Goal: Task Accomplishment & Management: Complete application form

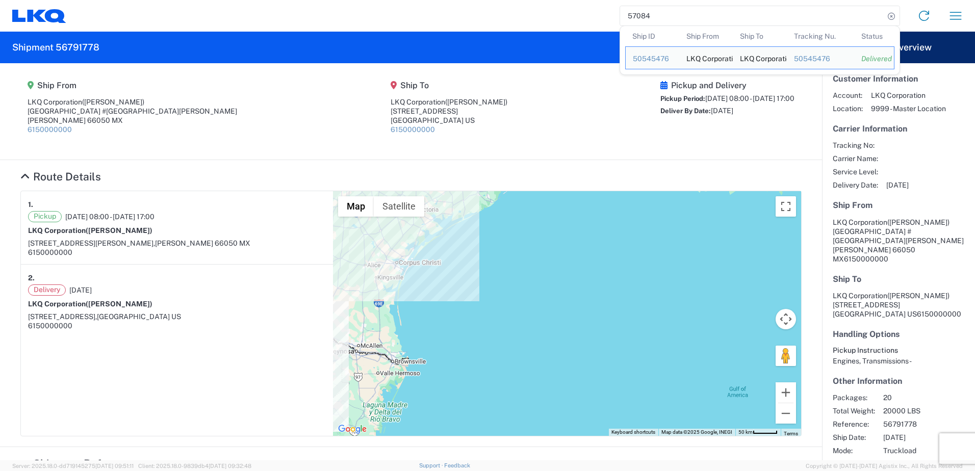
click at [750, 14] on input "57084" at bounding box center [752, 15] width 264 height 19
click at [559, 103] on agx-shipment-main-routing-info "Ship From LKQ Corporation ([PERSON_NAME]) [STREET_ADDRESS][PERSON_NAME] MX 6150…" at bounding box center [410, 111] width 781 height 76
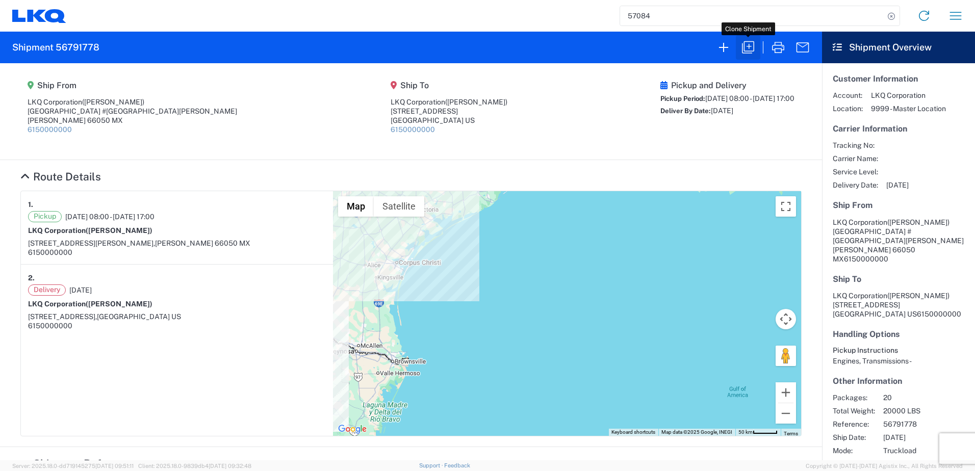
click at [749, 52] on icon "button" at bounding box center [748, 47] width 16 height 16
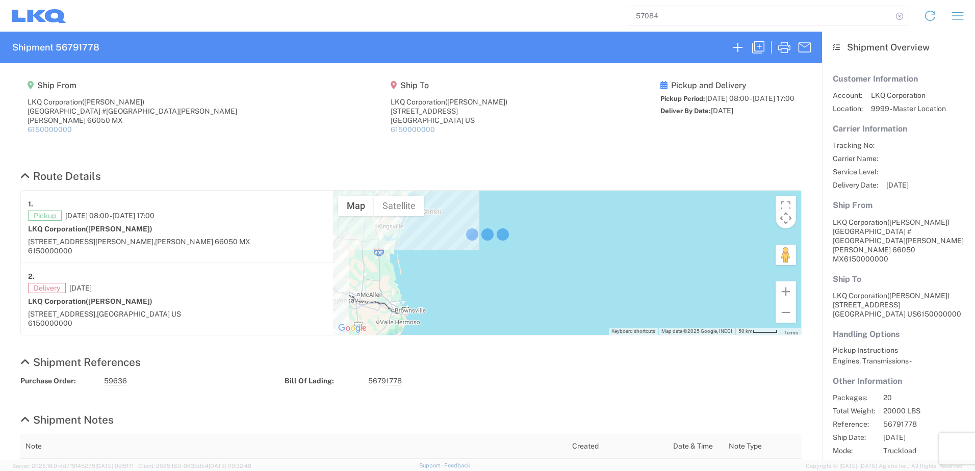
select select "FULL"
select select "US"
select select "LBS"
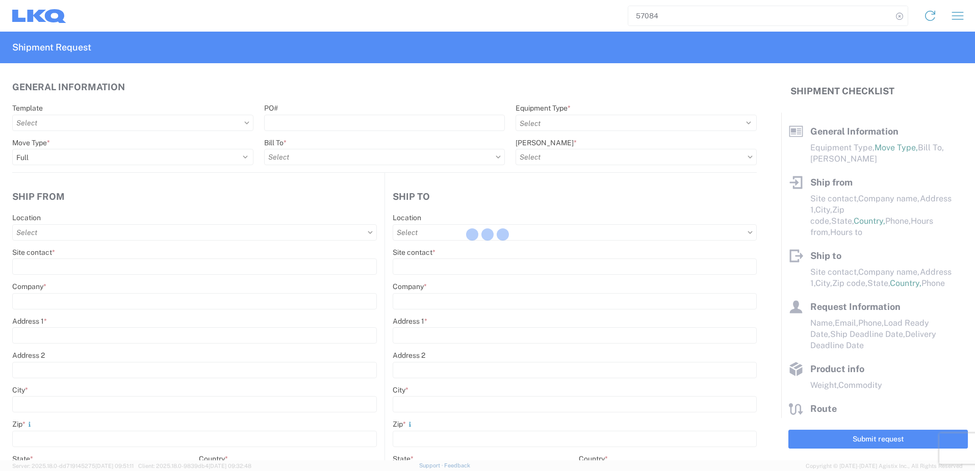
select select "STDV"
type input "[PERSON_NAME]"
type input "LKQ Corporation"
type input "[GEOGRAPHIC_DATA] #[GEOGRAPHIC_DATA][PERSON_NAME]"
type input "[PERSON_NAME]"
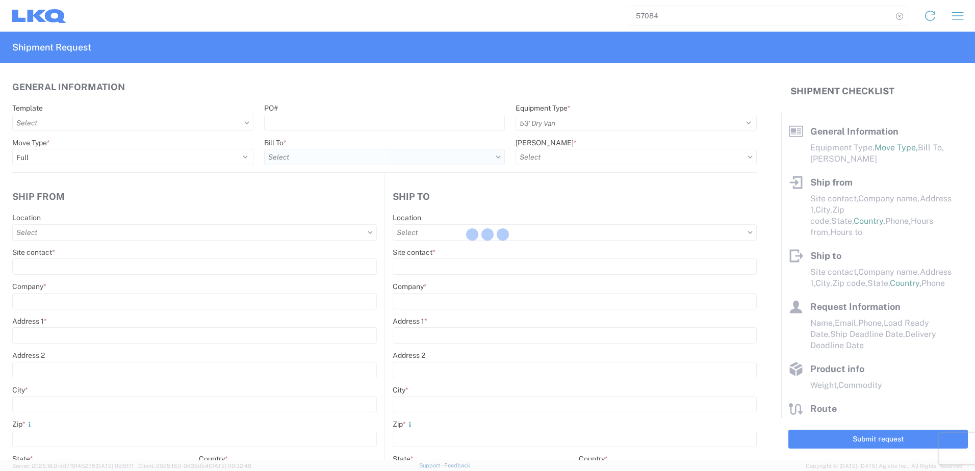
type input "66050"
type input "[PERSON_NAME]"
type input "LKQ Corporation"
type input "[STREET_ADDRESS]"
type input "[GEOGRAPHIC_DATA]"
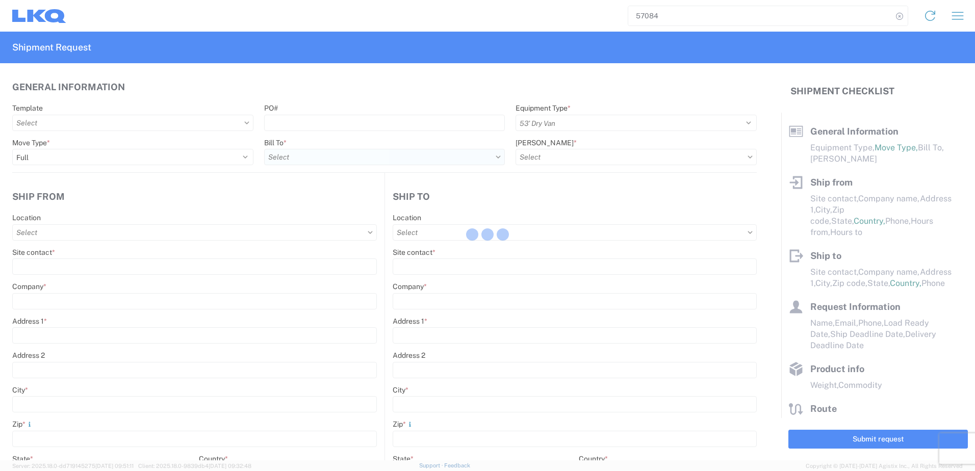
type input "75050"
type input "[PERSON_NAME]"
type input "[EMAIL_ADDRESS][DOMAIN_NAME]"
type input "82218326"
type input "[DATE]"
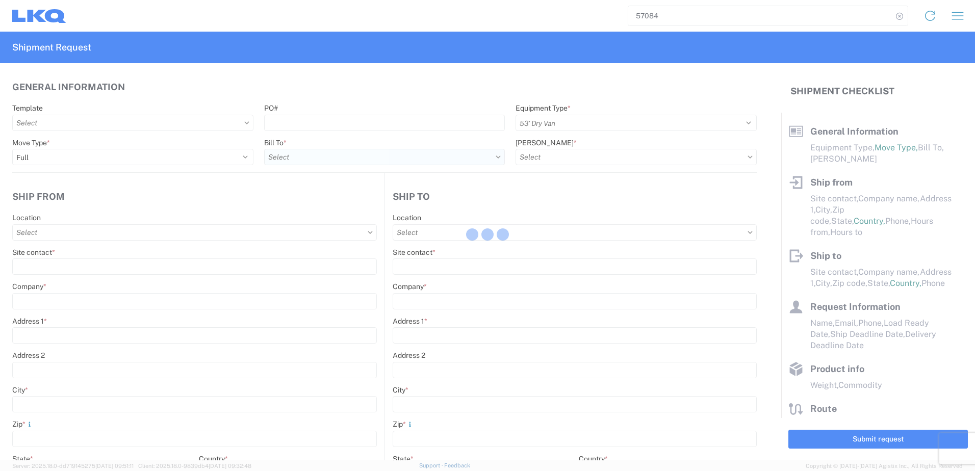
type input "[DATE]"
type textarea "SWIFT/TRANSMEX"
type input "20000"
type input "Engines, Transmissions"
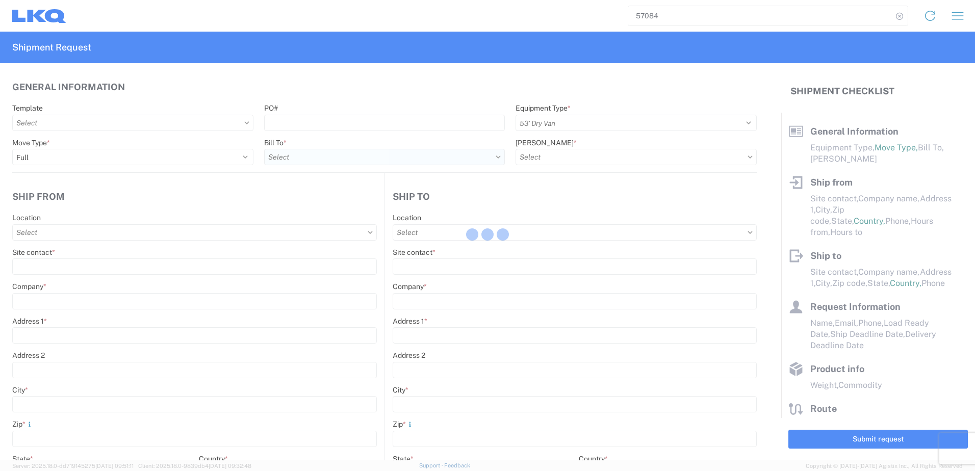
type input "20"
type input "1"
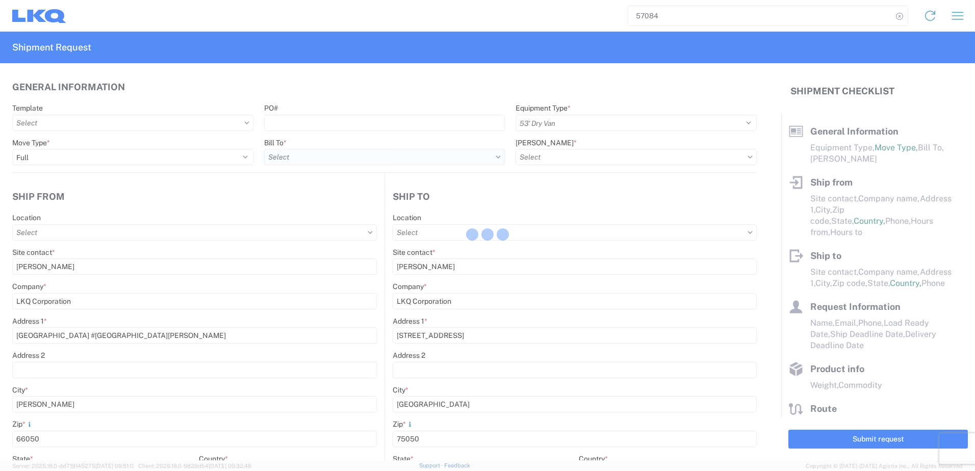
select select "MX"
select select "US"
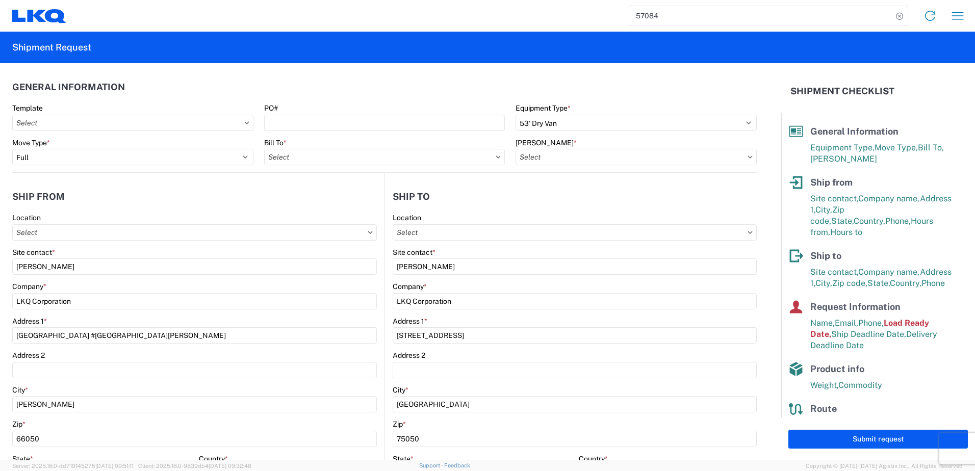
type input "1882 - North American ATK Corporation"
type input "1882-3300-50180-0000 - 1882 Freight In - Parts, 1882-3300-50180-0000 - 1882 Fre…"
type input "1883 - Vege de Mexico S.A. de C.V"
type input "1882 - North American ATK Corporation"
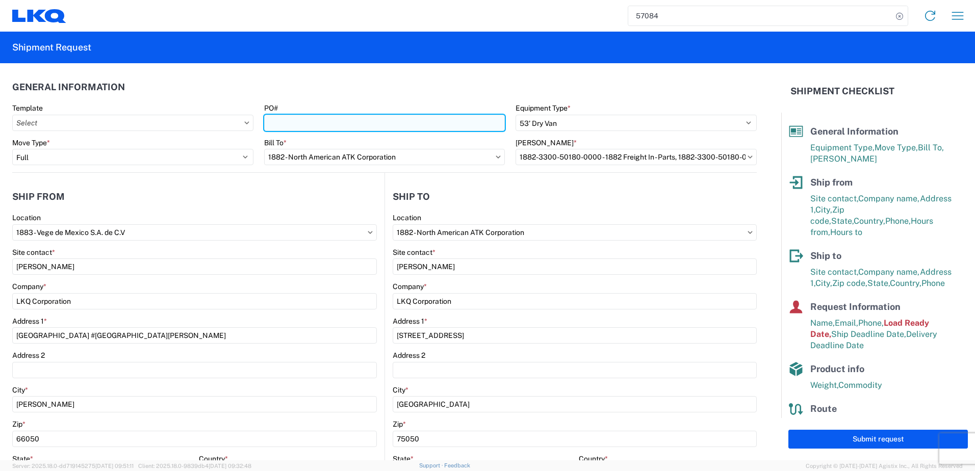
click at [343, 122] on input "PO#" at bounding box center [384, 123] width 241 height 16
paste input "59647"
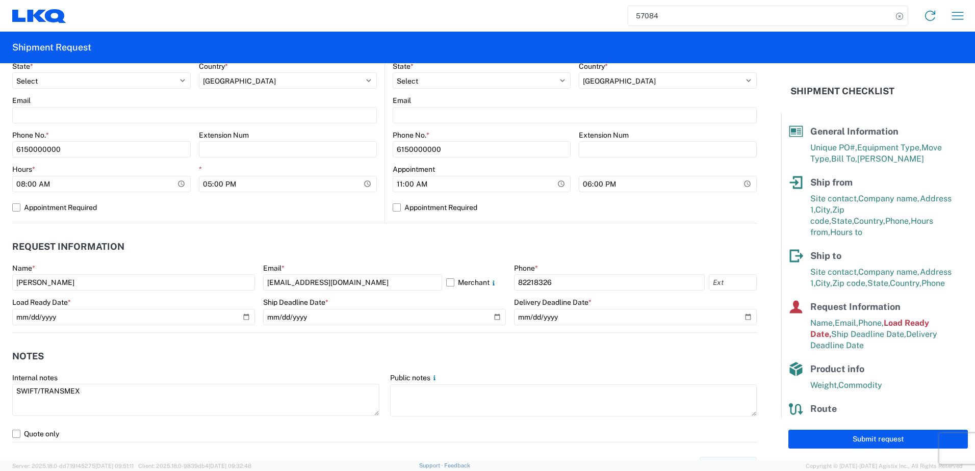
scroll to position [408, 0]
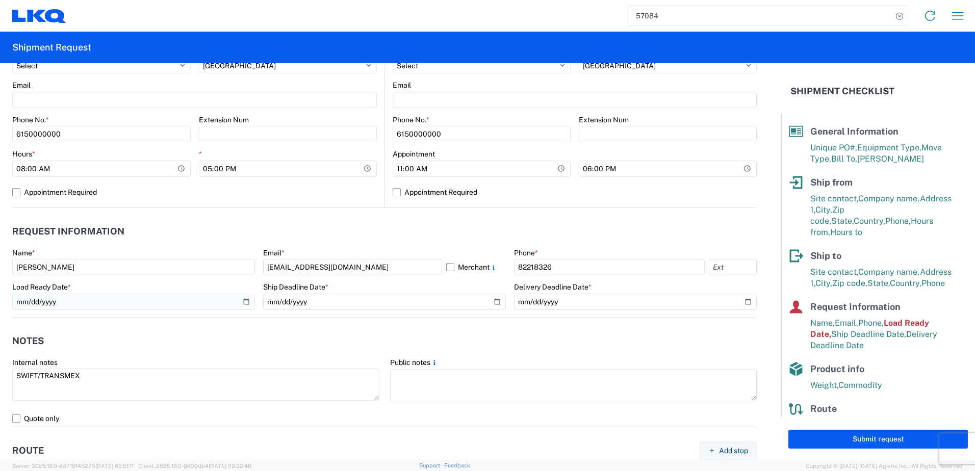
type input "59647"
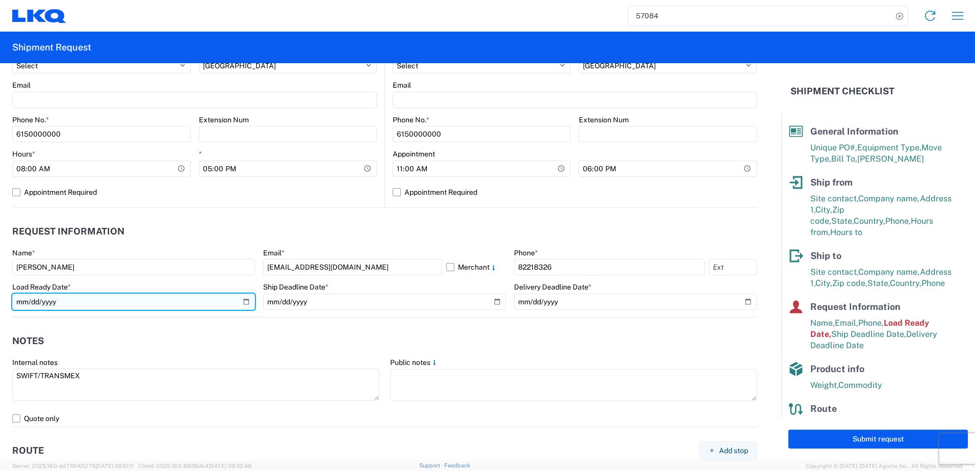
click at [244, 305] on input "[DATE]" at bounding box center [133, 302] width 243 height 16
type input "[DATE]"
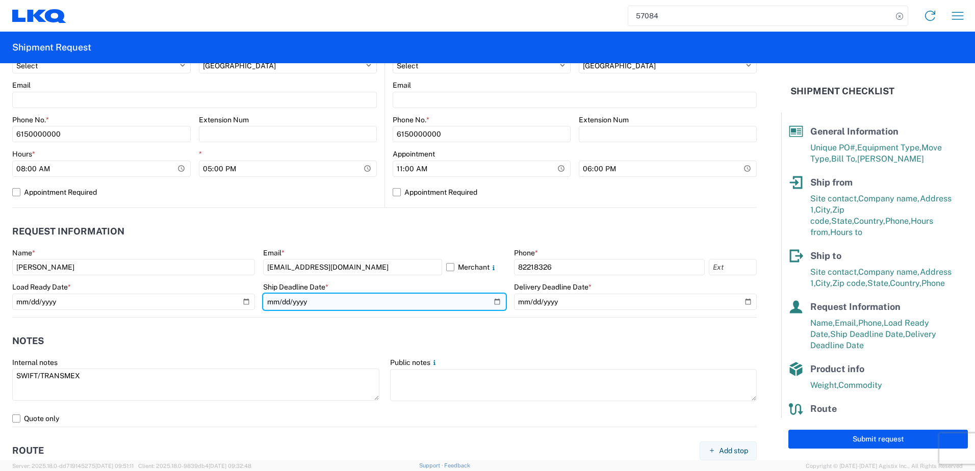
click at [497, 303] on input "[DATE]" at bounding box center [384, 302] width 243 height 16
click at [493, 302] on input "[DATE]" at bounding box center [384, 302] width 243 height 16
type input "[DATE]"
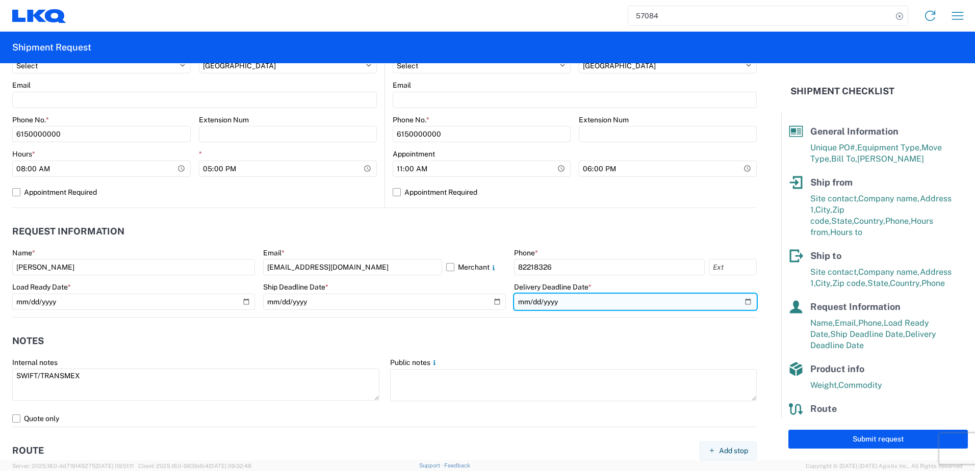
click at [738, 303] on input "[DATE]" at bounding box center [635, 302] width 243 height 16
type input "[DATE]"
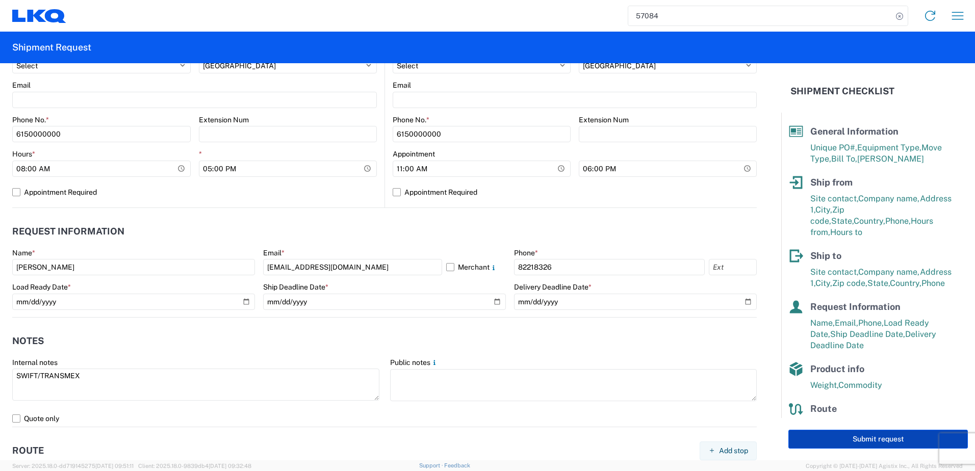
click at [836, 434] on button "Submit request" at bounding box center [878, 439] width 180 height 19
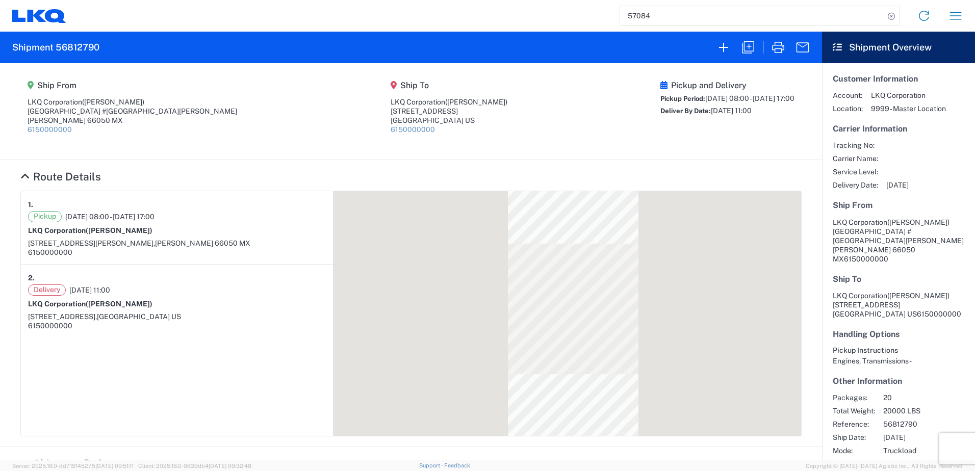
click at [87, 47] on h2 "Shipment 56812790" at bounding box center [55, 47] width 87 height 12
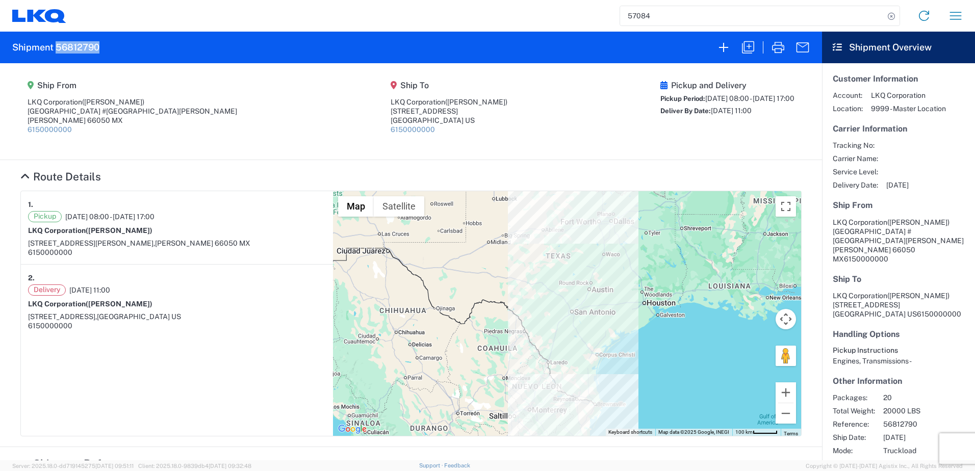
copy h2 "56812790"
